Goal: Navigation & Orientation: Find specific page/section

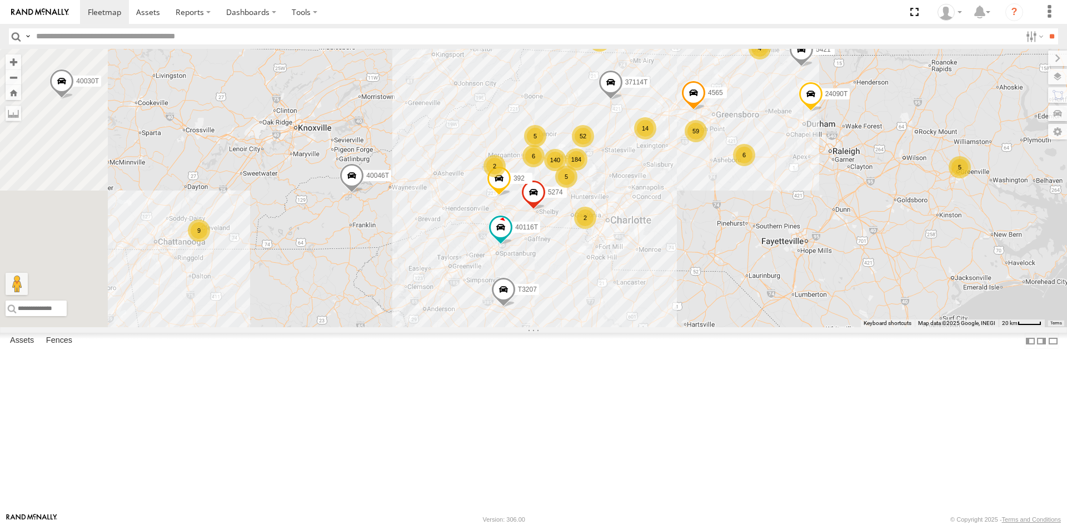
drag, startPoint x: 682, startPoint y: 205, endPoint x: 752, endPoint y: 279, distance: 101.5
click at [755, 287] on div "87121T T3214 40035T 7763T 40046T T3205 40037T 40030T 40027T 37142T T1800 BAD 88…" at bounding box center [533, 188] width 1067 height 278
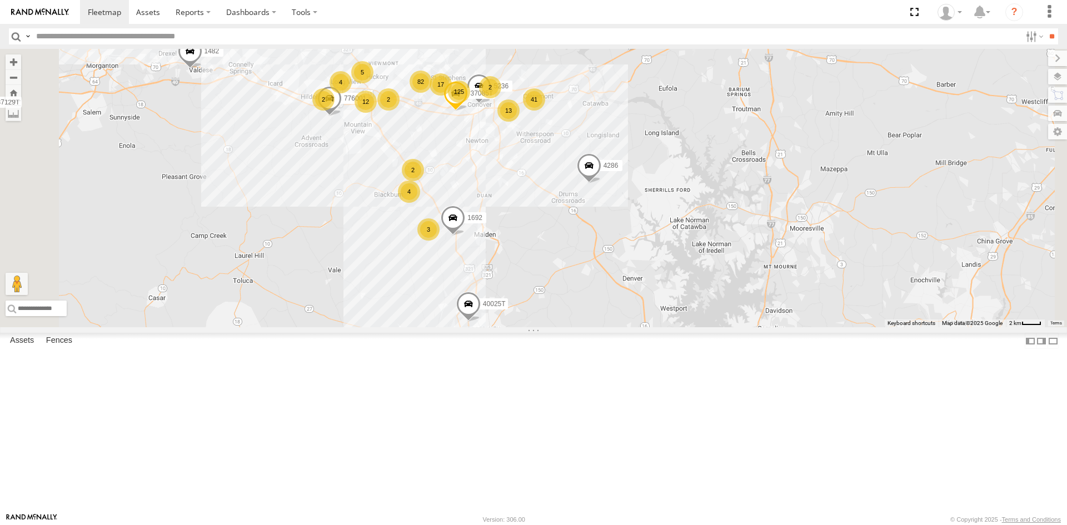
drag, startPoint x: 581, startPoint y: 167, endPoint x: 604, endPoint y: 220, distance: 57.0
click at [637, 239] on div "87121T T3214 40035T 7763T 40046T T3205 40037T 40030T 40027T 37142T T1800 BAD 88…" at bounding box center [533, 188] width 1067 height 278
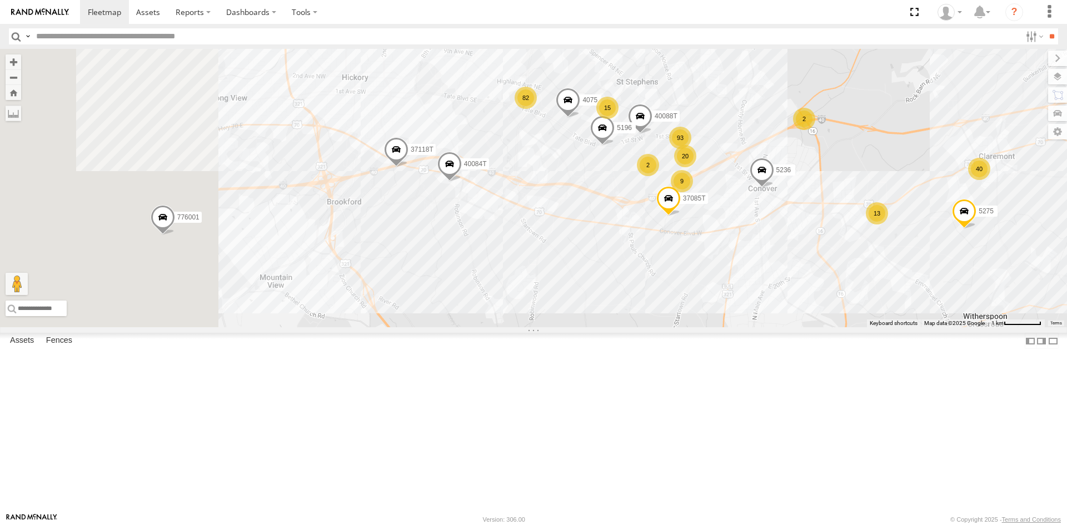
drag, startPoint x: 626, startPoint y: 334, endPoint x: 670, endPoint y: 355, distance: 48.2
click at [670, 327] on div "87121T T3214 40035T 7763T 40046T T3205 40037T 40030T 40027T 37142T T1800 BAD 88…" at bounding box center [533, 188] width 1067 height 278
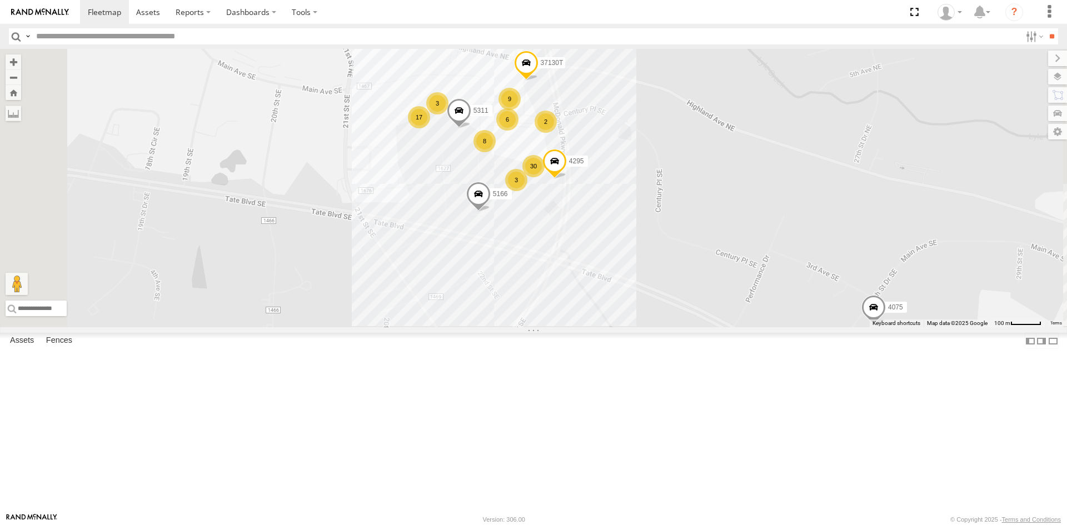
drag, startPoint x: 662, startPoint y: 188, endPoint x: 667, endPoint y: 314, distance: 126.3
click at [668, 319] on div "87121T T3214 40035T 7763T 40046T T3205 40037T 40030T 40027T 37142T T1800 BAD 88…" at bounding box center [533, 188] width 1067 height 278
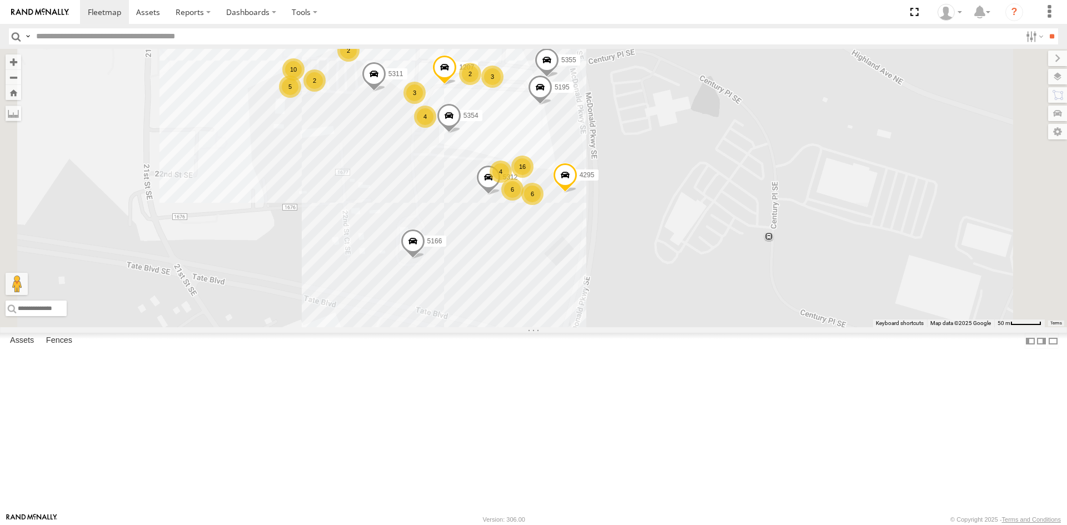
drag, startPoint x: 637, startPoint y: 348, endPoint x: 650, endPoint y: 409, distance: 62.5
click at [650, 327] on div "87121T T3214 40035T 7763T 40046T T3205 40037T 40030T 40027T 37142T T1800 BAD 88…" at bounding box center [533, 188] width 1067 height 278
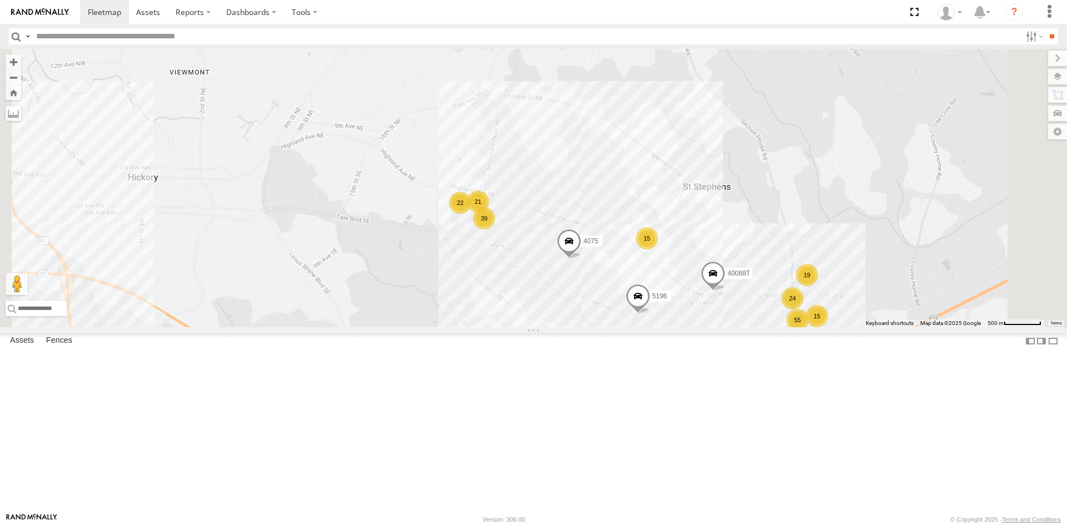
drag, startPoint x: 618, startPoint y: 361, endPoint x: 600, endPoint y: 333, distance: 33.8
click at [600, 327] on div "87121T T3214 40035T 7763T 40046T T3205 40037T 40030T 40027T 37142T T1800 BAD 88…" at bounding box center [533, 188] width 1067 height 278
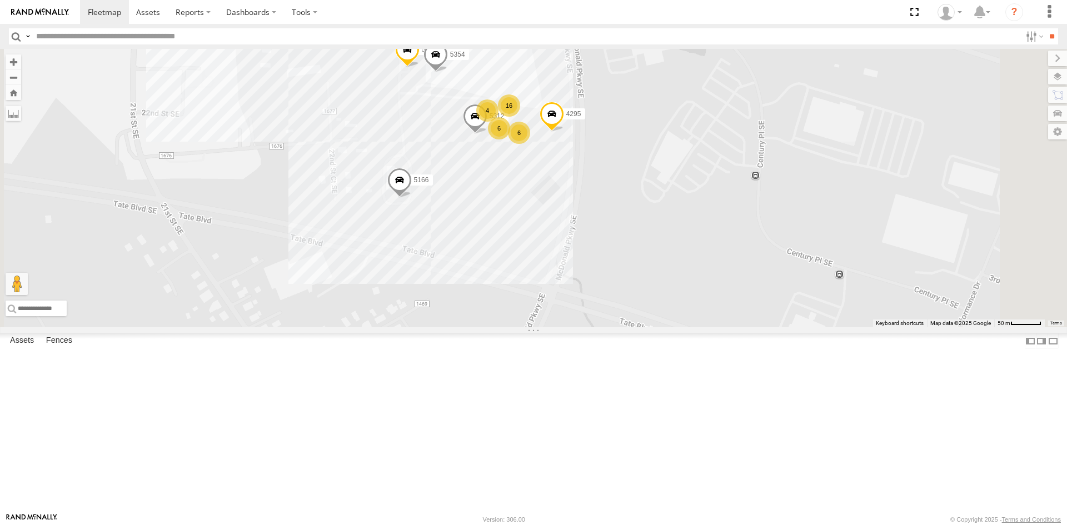
drag, startPoint x: 646, startPoint y: 190, endPoint x: 639, endPoint y: 310, distance: 120.3
click at [639, 311] on div "87121T T3214 40035T 7763T 40046T T3205 40037T 40030T 40027T 37142T T1800 BAD 88…" at bounding box center [533, 188] width 1067 height 278
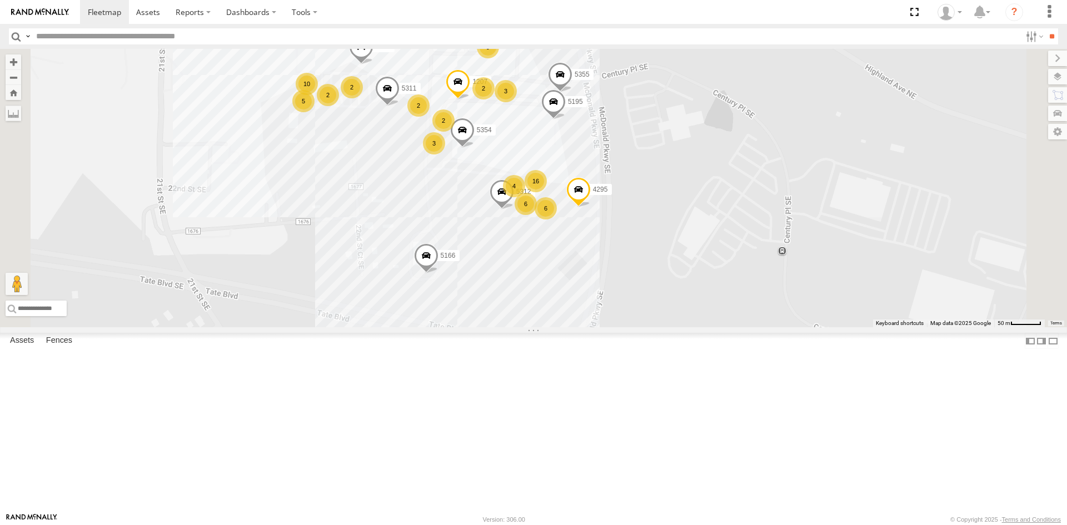
drag, startPoint x: 785, startPoint y: 145, endPoint x: 819, endPoint y: 235, distance: 95.9
click at [819, 235] on div "87121T T3214 40035T 7763T 40046T T3205 40037T 40030T 40027T 37142T T1800 BAD 88…" at bounding box center [533, 188] width 1067 height 278
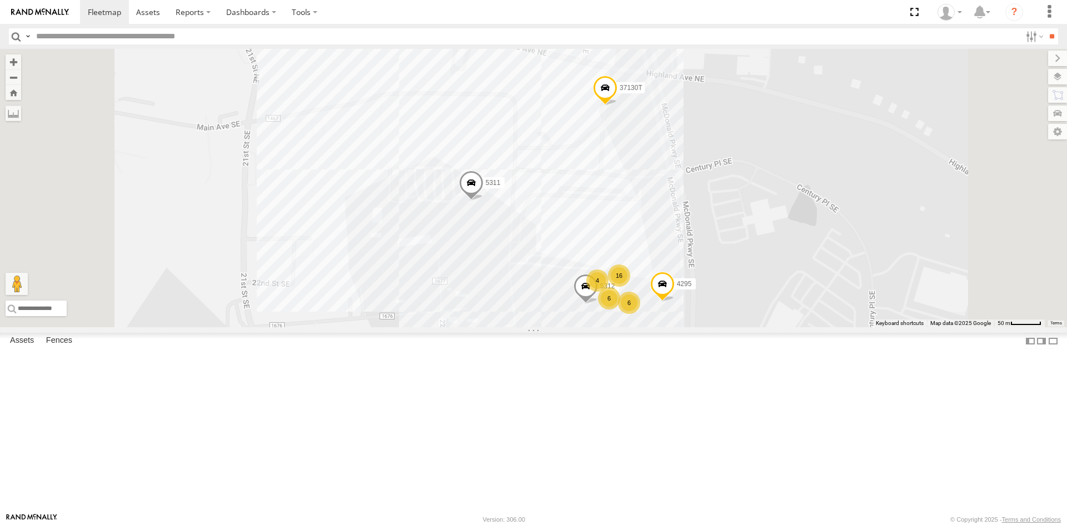
drag, startPoint x: 720, startPoint y: 135, endPoint x: 757, endPoint y: 443, distance: 310.7
click at [758, 327] on div "87121T T3214 40035T 7763T 40046T T3205 40037T 40030T 40027T 37142T T1800 BAD 88…" at bounding box center [533, 188] width 1067 height 278
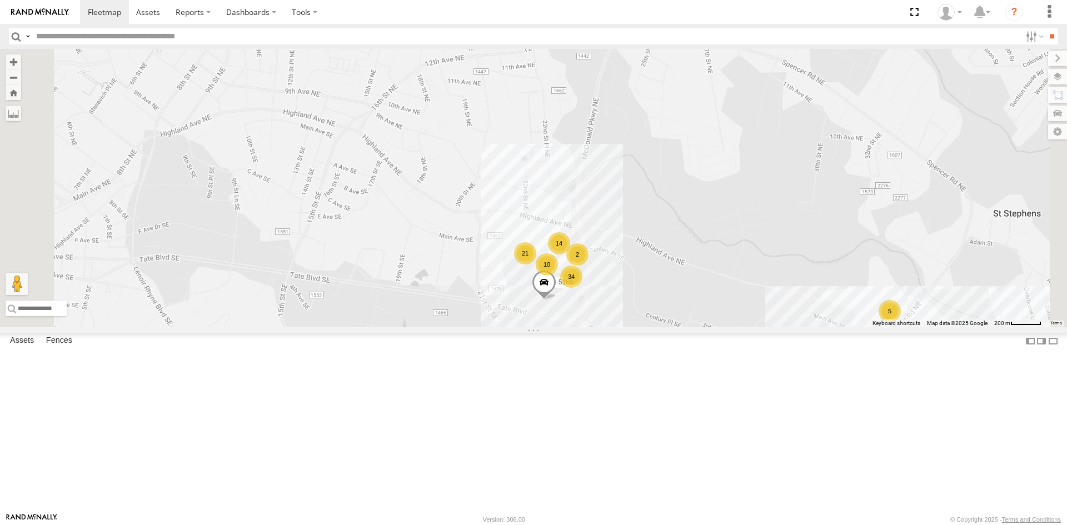
drag, startPoint x: 605, startPoint y: 390, endPoint x: 574, endPoint y: 361, distance: 42.5
click at [575, 327] on div "87121T T3214 40035T 7763T 40046T T3205 40037T 40030T 40027T 37142T T1800 BAD 88…" at bounding box center [533, 188] width 1067 height 278
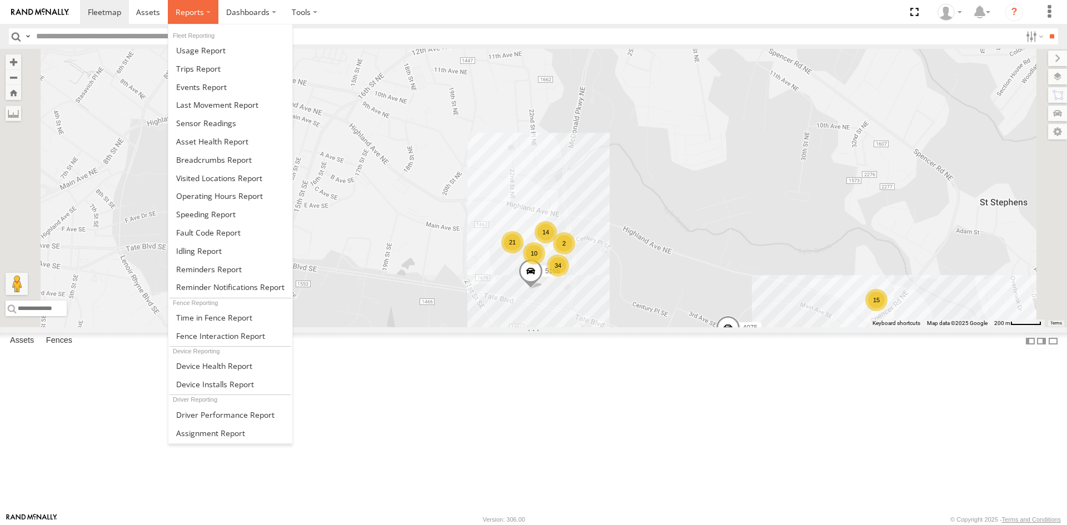
click at [210, 14] on label at bounding box center [193, 12] width 51 height 24
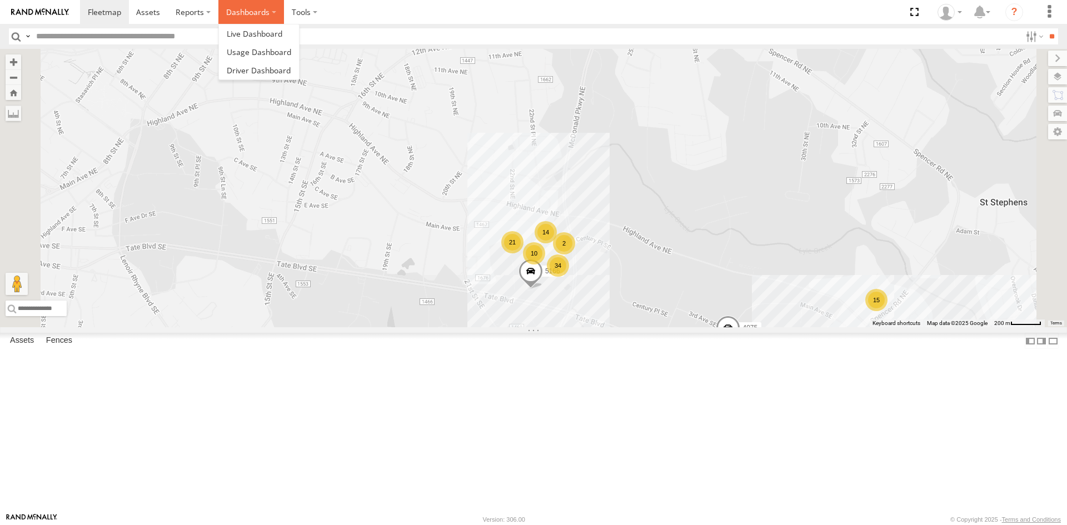
click at [270, 10] on label "Dashboards" at bounding box center [251, 12] width 66 height 24
click at [350, 7] on section at bounding box center [572, 12] width 984 height 24
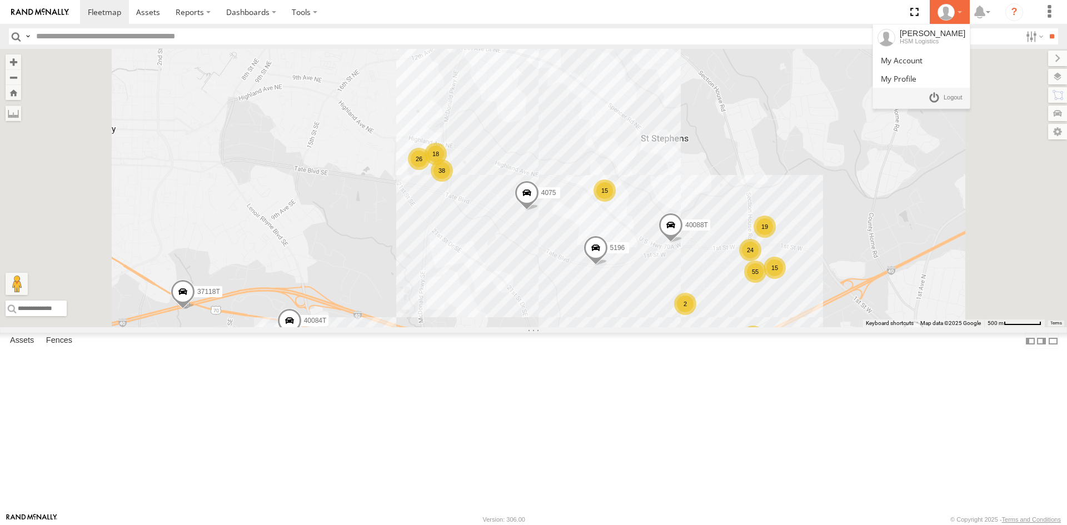
click at [963, 16] on div at bounding box center [950, 12] width 32 height 17
click at [987, 11] on icon at bounding box center [980, 12] width 20 height 14
click at [834, 16] on section at bounding box center [572, 12] width 984 height 24
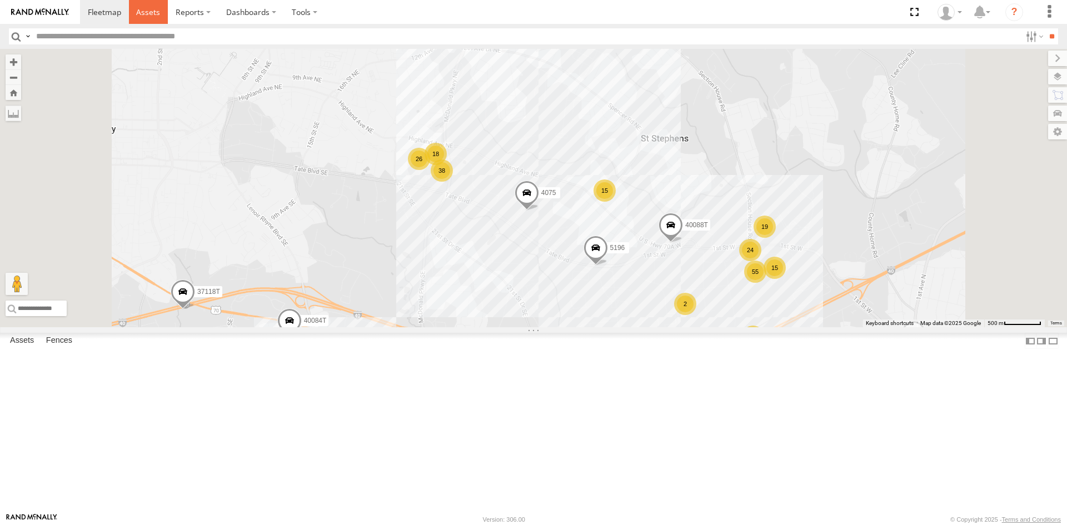
click at [147, 11] on span at bounding box center [148, 12] width 24 height 11
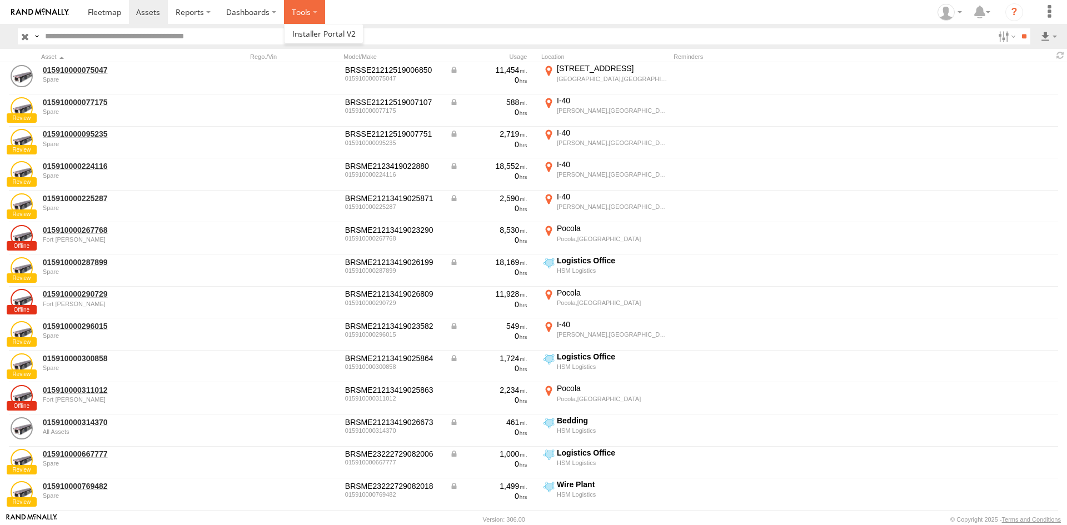
click at [310, 12] on label at bounding box center [304, 12] width 41 height 24
click at [272, 14] on label "Dashboards" at bounding box center [251, 12] width 66 height 24
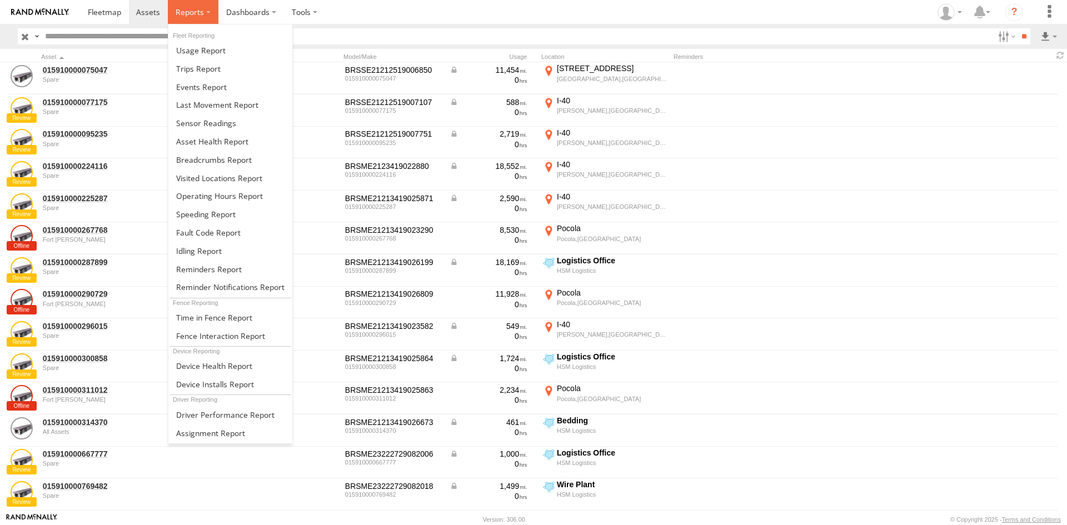
click at [206, 13] on label at bounding box center [193, 12] width 51 height 24
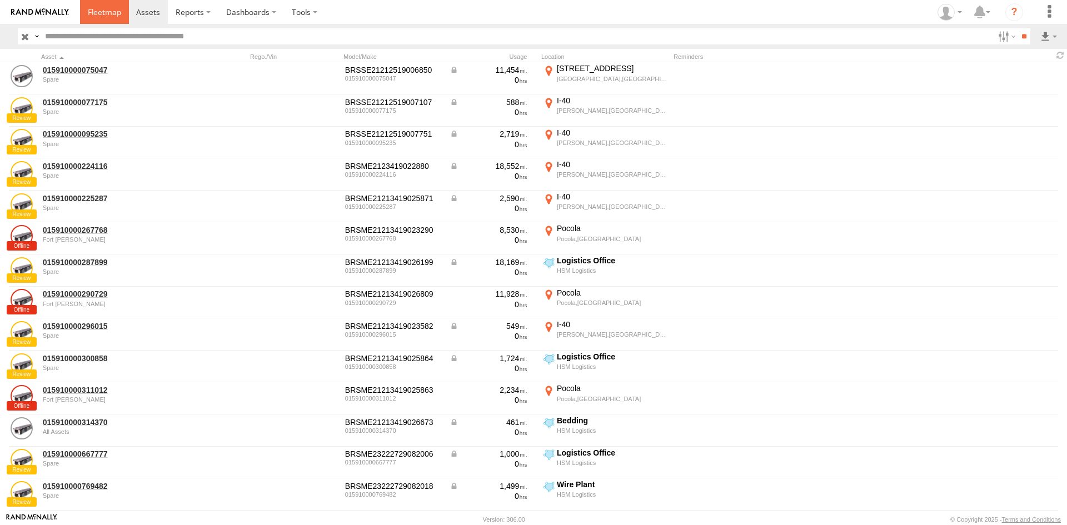
click at [108, 11] on span at bounding box center [104, 12] width 33 height 11
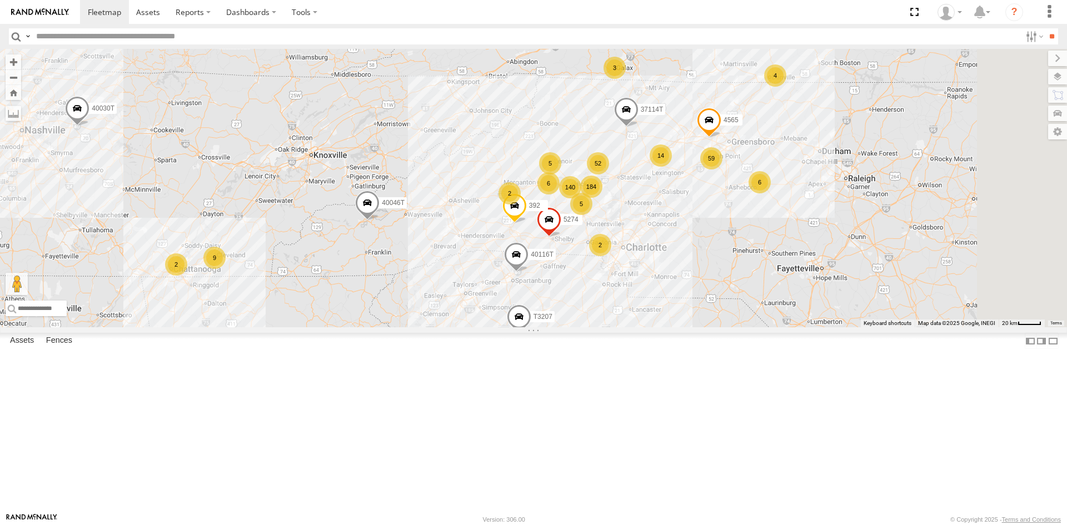
drag, startPoint x: 908, startPoint y: 244, endPoint x: 762, endPoint y: 304, distance: 158.0
click at [768, 307] on div "87121T T3214 40035T 7763T 40046T T3205 40037T 40030T 40027T 37142T T1800 BAD 88…" at bounding box center [533, 188] width 1067 height 278
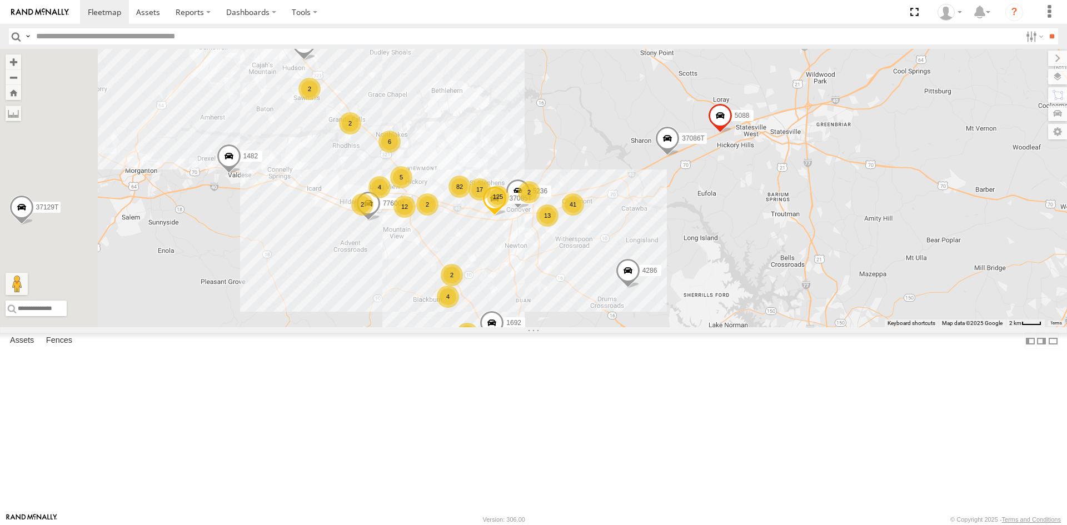
drag, startPoint x: 556, startPoint y: 184, endPoint x: 590, endPoint y: 282, distance: 103.5
click at [591, 290] on div "87121T T3214 40035T 7763T 40046T T3205 40037T 40030T 40027T 37142T T1800 BAD 88…" at bounding box center [533, 188] width 1067 height 278
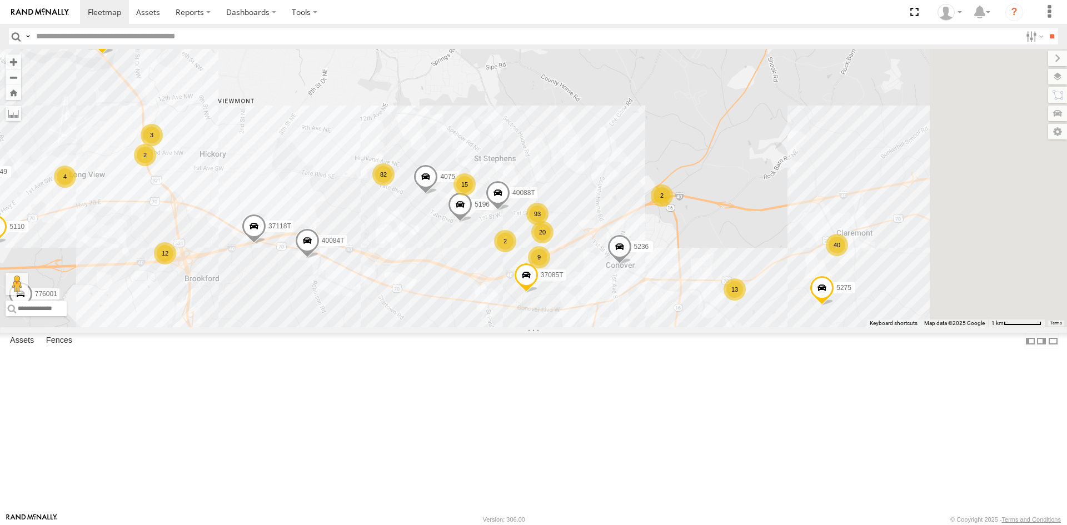
drag, startPoint x: 845, startPoint y: 281, endPoint x: 727, endPoint y: 282, distance: 118.4
click at [727, 282] on div "87121T T3214 40035T 7763T 40046T T3205 40037T 40030T 40027T 37142T T1800 BAD 88…" at bounding box center [533, 188] width 1067 height 278
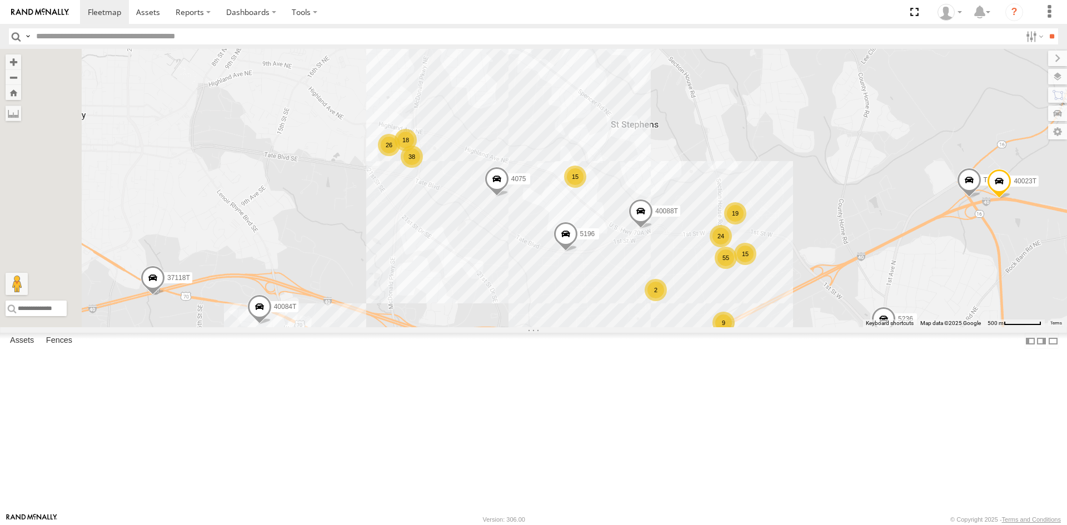
drag, startPoint x: 387, startPoint y: 304, endPoint x: 604, endPoint y: 330, distance: 219.0
click at [604, 327] on div "87121T T3214 40035T 7763T 40046T T3205 40037T 40030T 40027T 37142T T1800 BAD 88…" at bounding box center [533, 188] width 1067 height 278
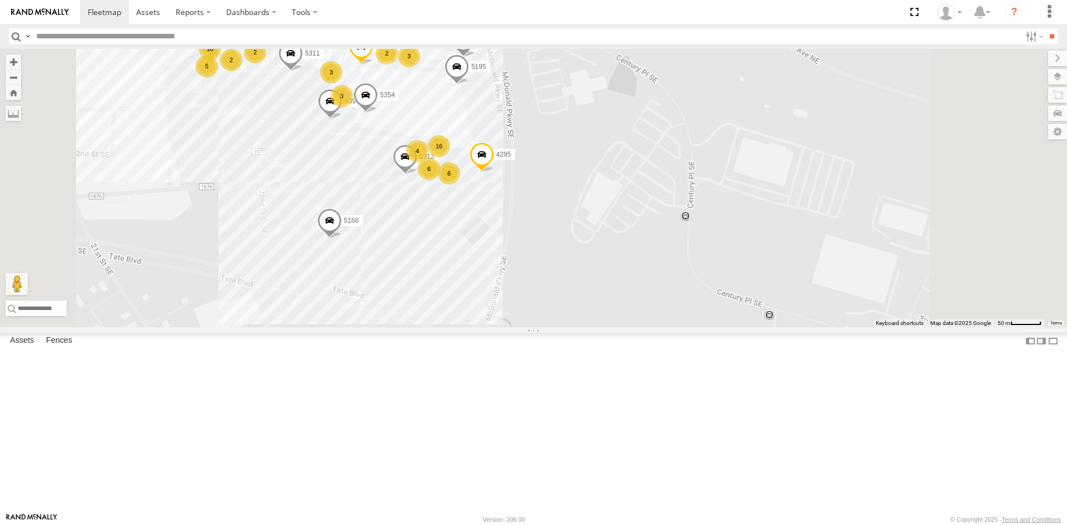
drag, startPoint x: 744, startPoint y: 229, endPoint x: 727, endPoint y: 273, distance: 47.2
click at [740, 278] on div "87121T T3214 40035T 7763T 40046T T3205 40037T 40030T 40027T 37142T T1800 BAD 88…" at bounding box center [533, 188] width 1067 height 278
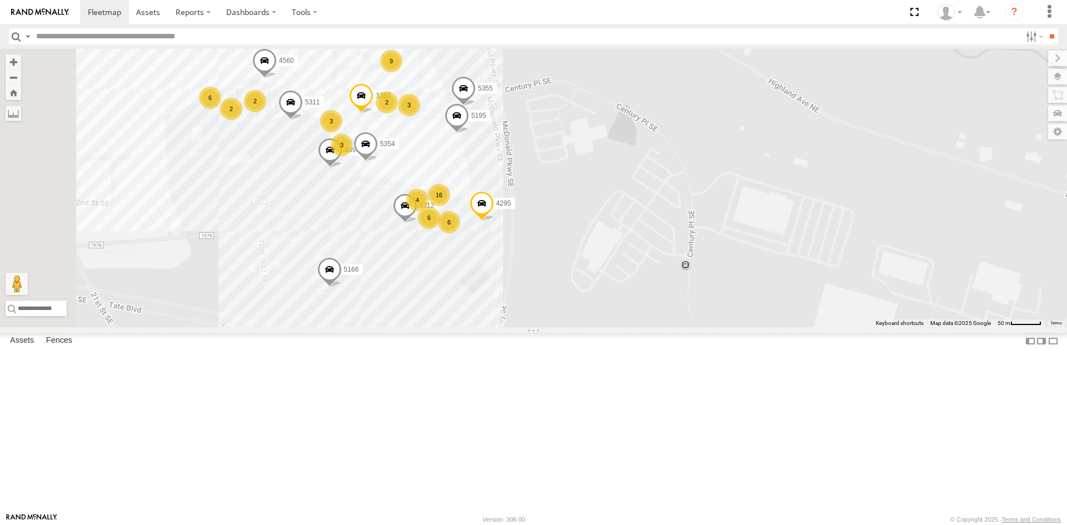
drag, startPoint x: 627, startPoint y: 310, endPoint x: 715, endPoint y: 336, distance: 91.6
click at [715, 327] on div "87121T T3214 40035T 7763T 40046T T3205 40037T 40030T 40027T 37142T T1800 BAD 88…" at bounding box center [533, 188] width 1067 height 278
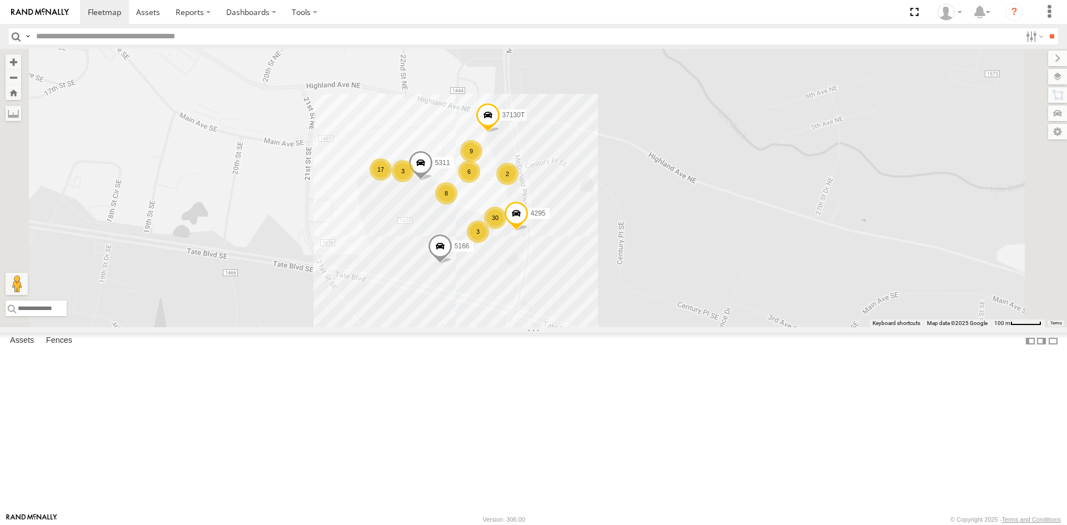
drag, startPoint x: 701, startPoint y: 294, endPoint x: 715, endPoint y: 289, distance: 15.3
click at [720, 292] on div "87121T T3214 40035T 7763T 40046T T3205 40037T 40030T 40027T 37142T T1800 BAD 88…" at bounding box center [533, 188] width 1067 height 278
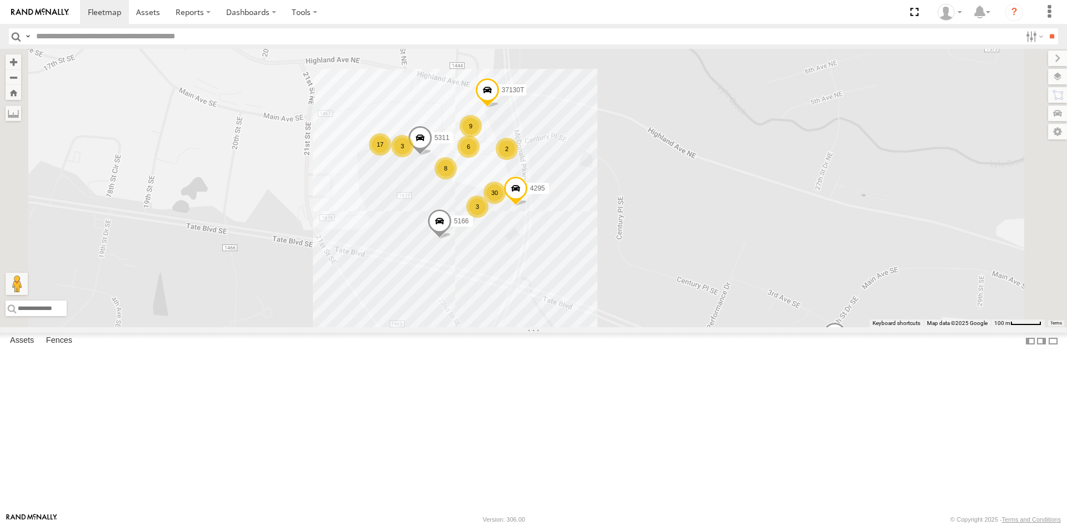
drag, startPoint x: 724, startPoint y: 275, endPoint x: 728, endPoint y: 261, distance: 13.8
click at [728, 261] on div "87121T T3214 40035T 7763T 40046T T3205 40037T 40030T 40027T 37142T T1800 BAD 88…" at bounding box center [533, 188] width 1067 height 278
